Goal: Find specific page/section: Find specific page/section

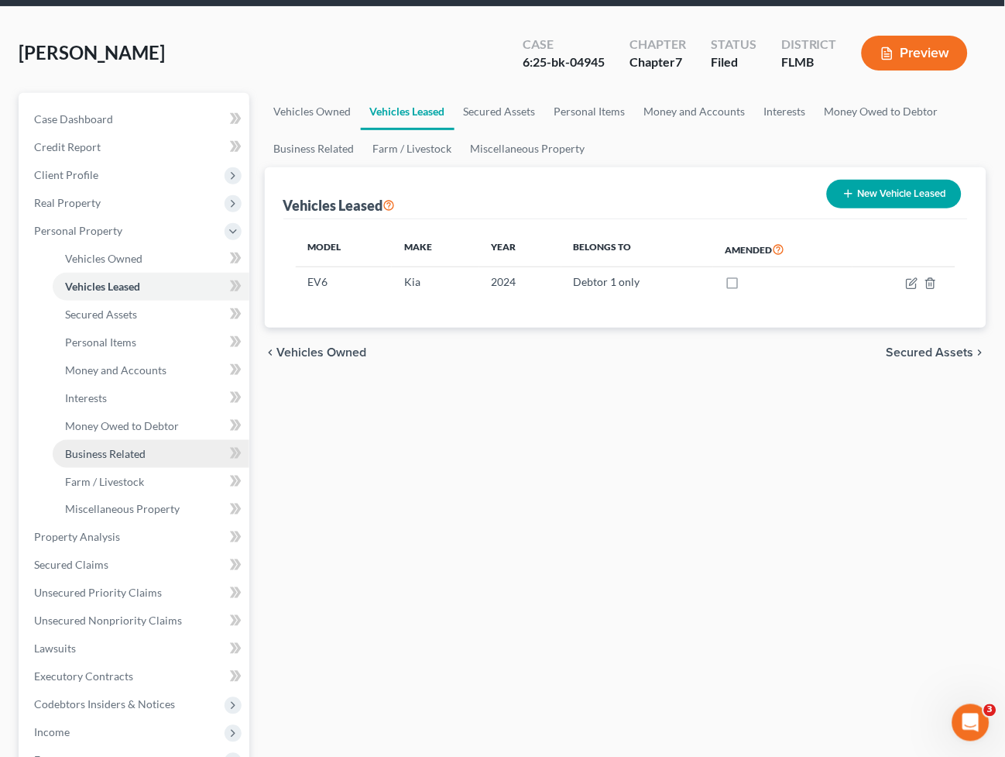
scroll to position [26, 0]
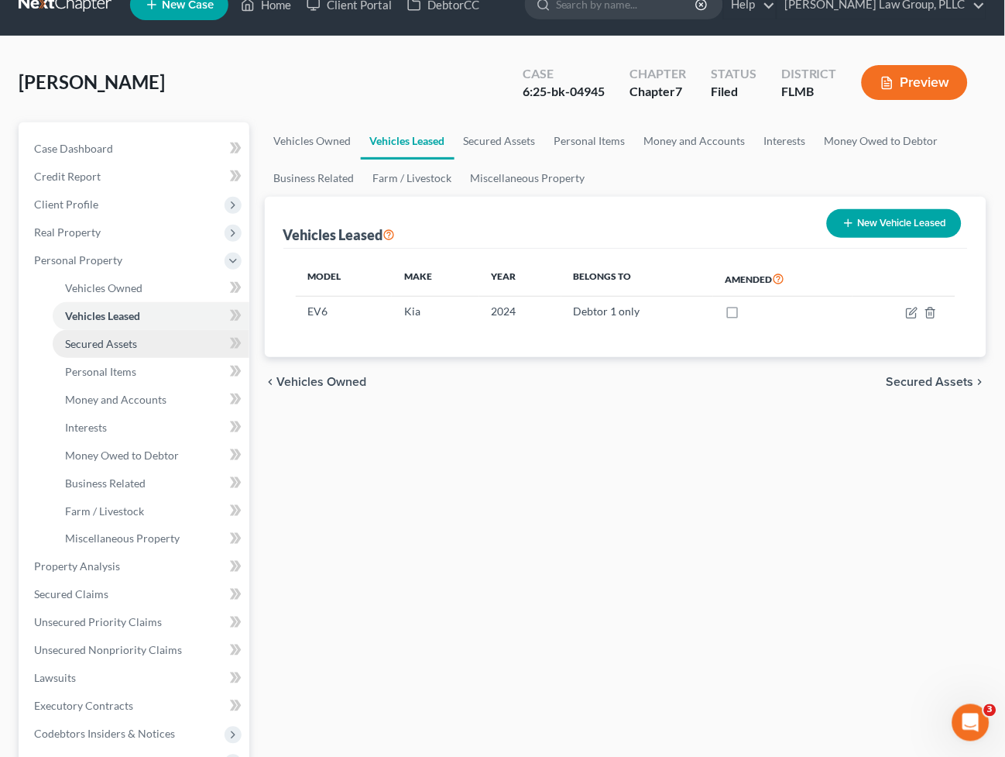
click at [103, 337] on span "Secured Assets" at bounding box center [101, 343] width 72 height 13
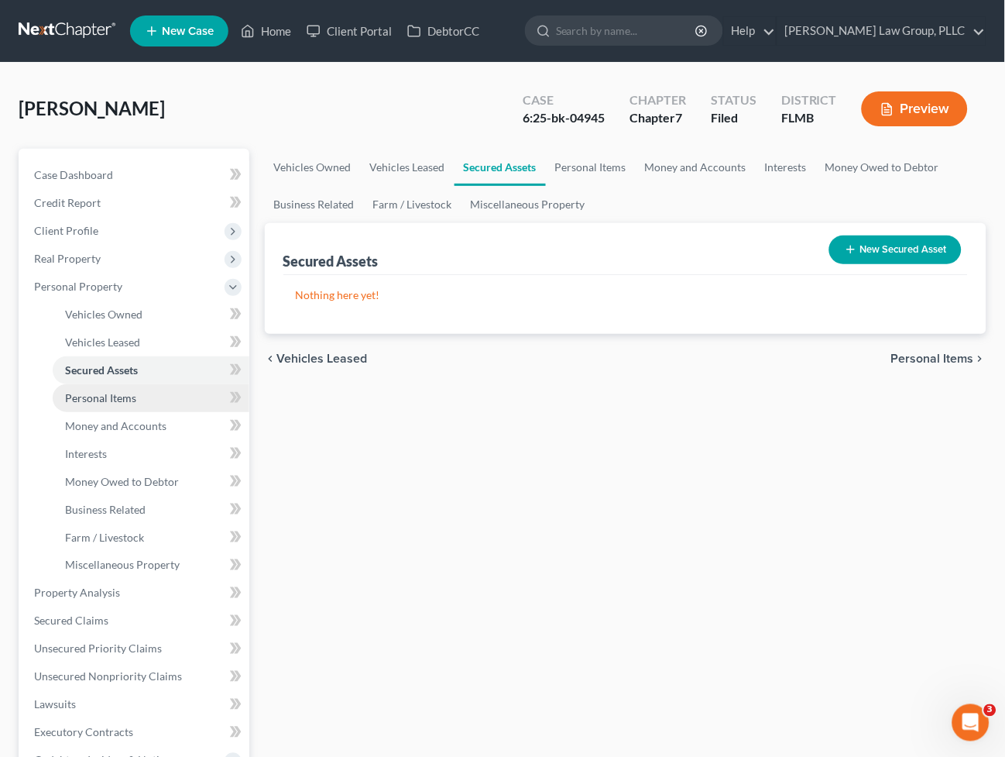
click at [96, 391] on span "Personal Items" at bounding box center [100, 397] width 71 height 13
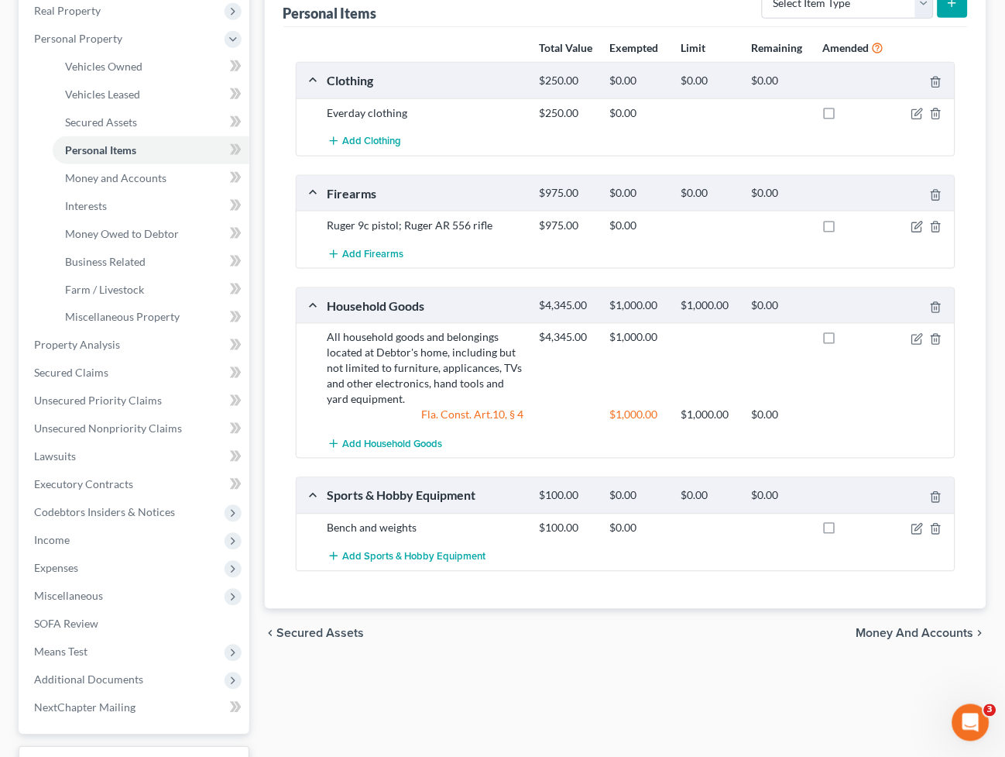
scroll to position [258, 0]
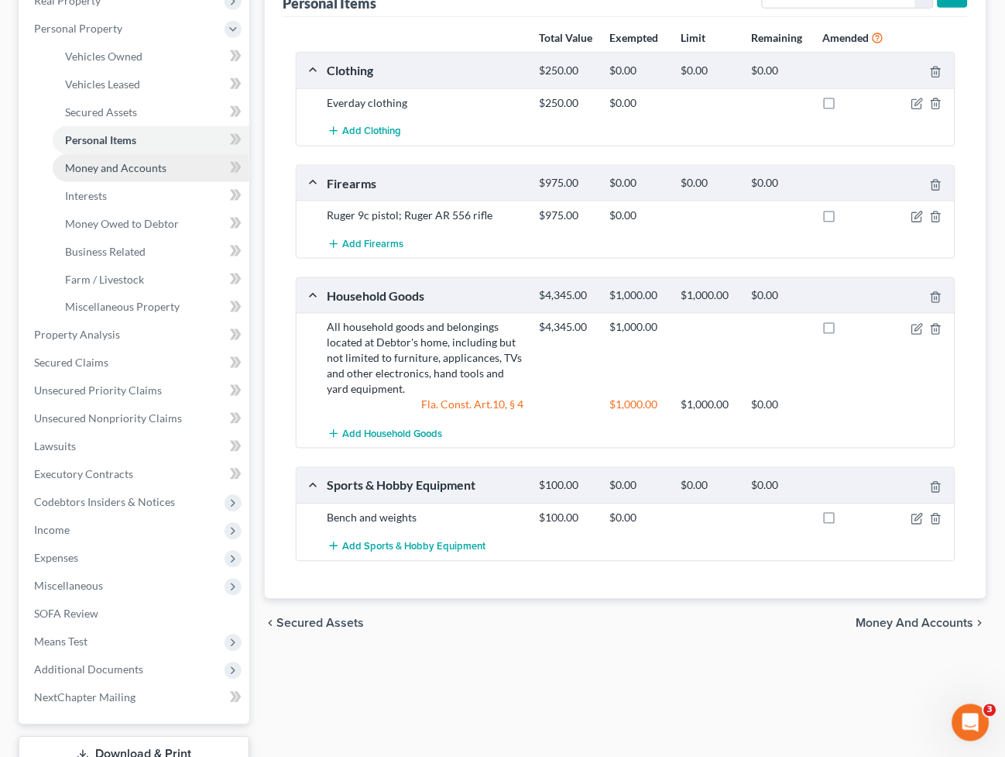
click at [78, 163] on span "Money and Accounts" at bounding box center [115, 167] width 101 height 13
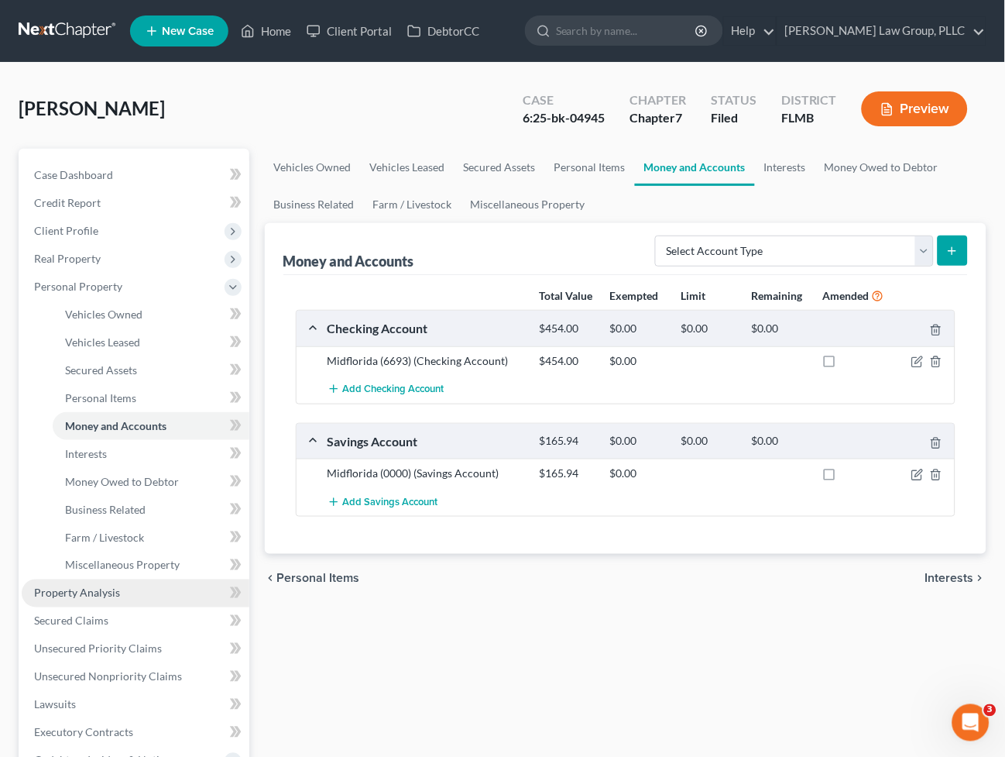
click at [74, 579] on link "Property Analysis" at bounding box center [136, 593] width 228 height 28
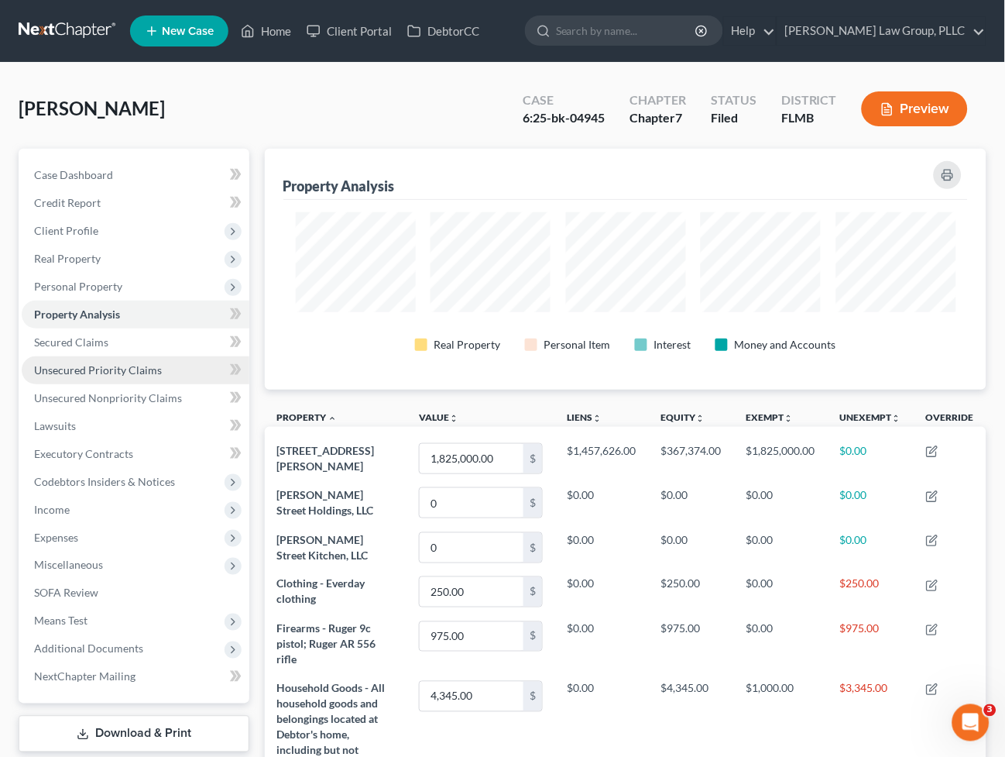
scroll to position [241, 723]
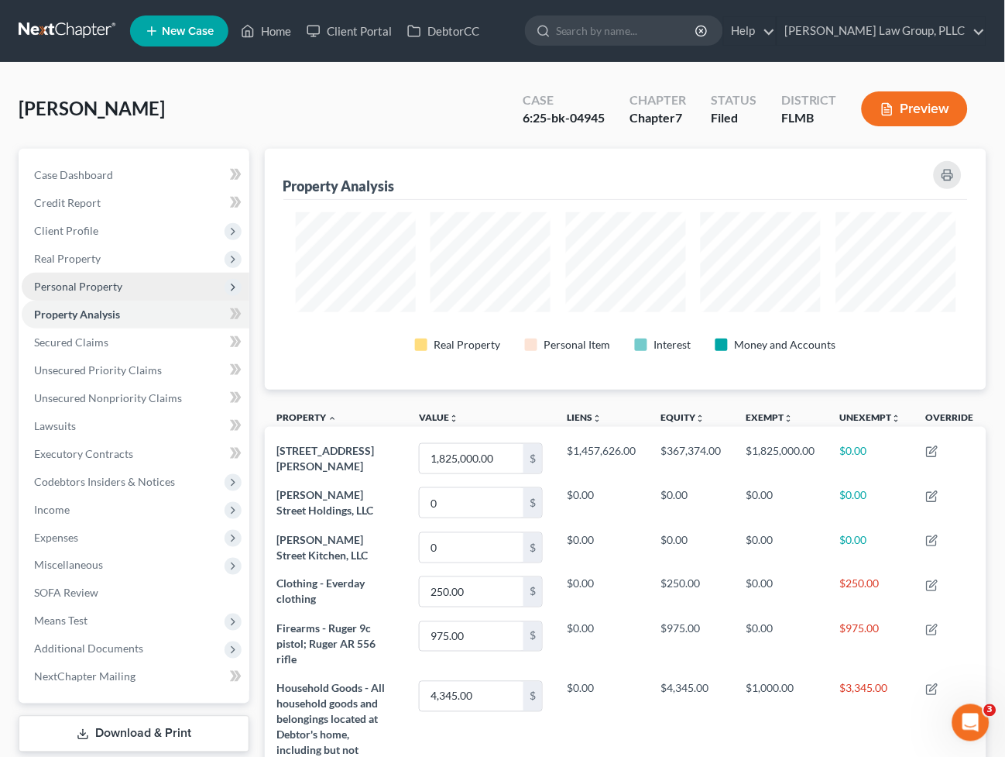
click at [86, 287] on span "Personal Property" at bounding box center [78, 286] width 88 height 13
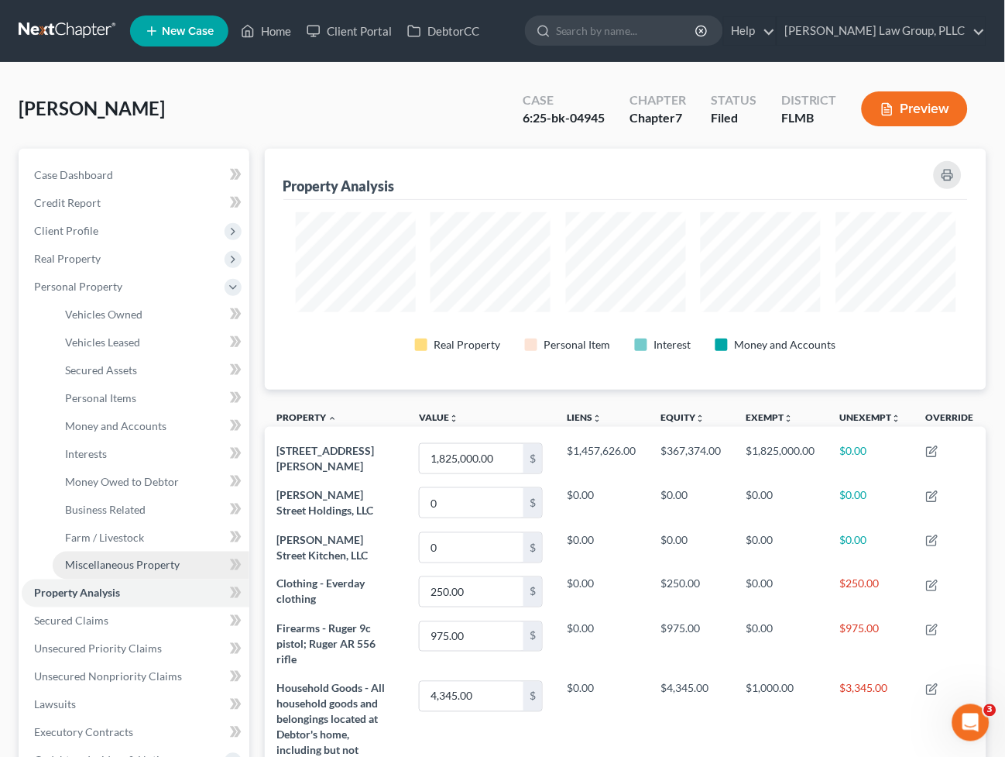
click at [112, 555] on link "Miscellaneous Property" at bounding box center [151, 565] width 197 height 28
